Goal: Task Accomplishment & Management: Use online tool/utility

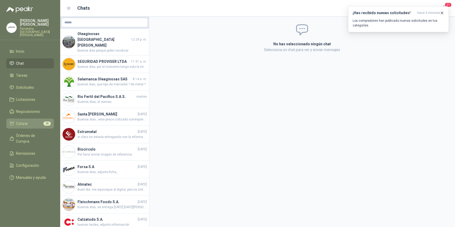
click at [27, 121] on span "Cotizar" at bounding box center [22, 124] width 12 height 6
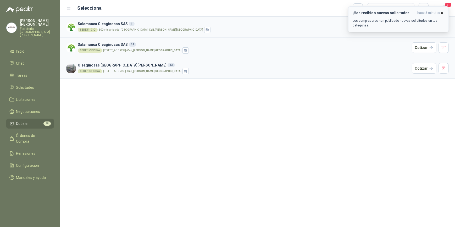
click at [442, 12] on icon "button" at bounding box center [442, 13] width 2 height 2
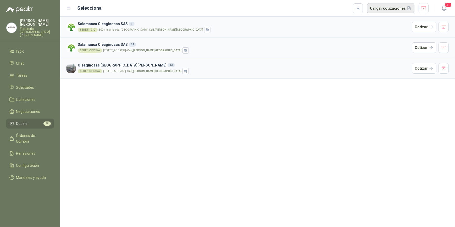
click at [385, 9] on button "Cargar cotizaciones" at bounding box center [390, 8] width 47 height 10
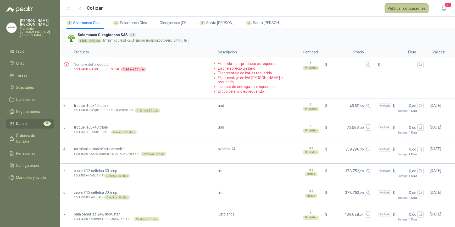
click at [409, 8] on button "Publicar cotizaciones" at bounding box center [407, 8] width 44 height 10
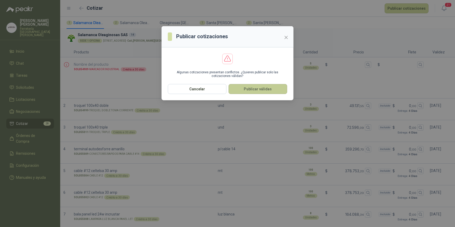
click at [265, 88] on button "Publicar válidas" at bounding box center [258, 89] width 59 height 10
